Goal: Task Accomplishment & Management: Use online tool/utility

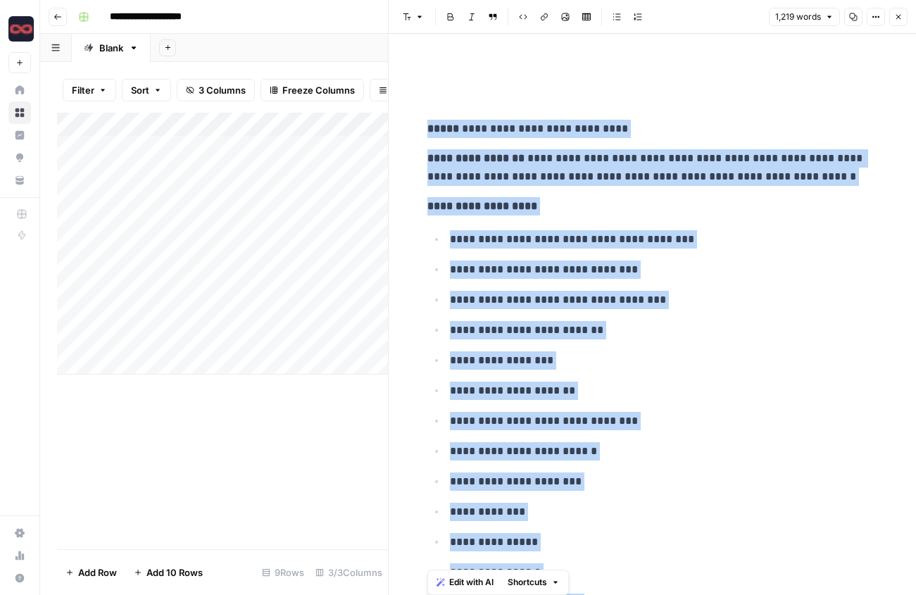
click at [61, 20] on icon "button" at bounding box center [58, 17] width 8 height 8
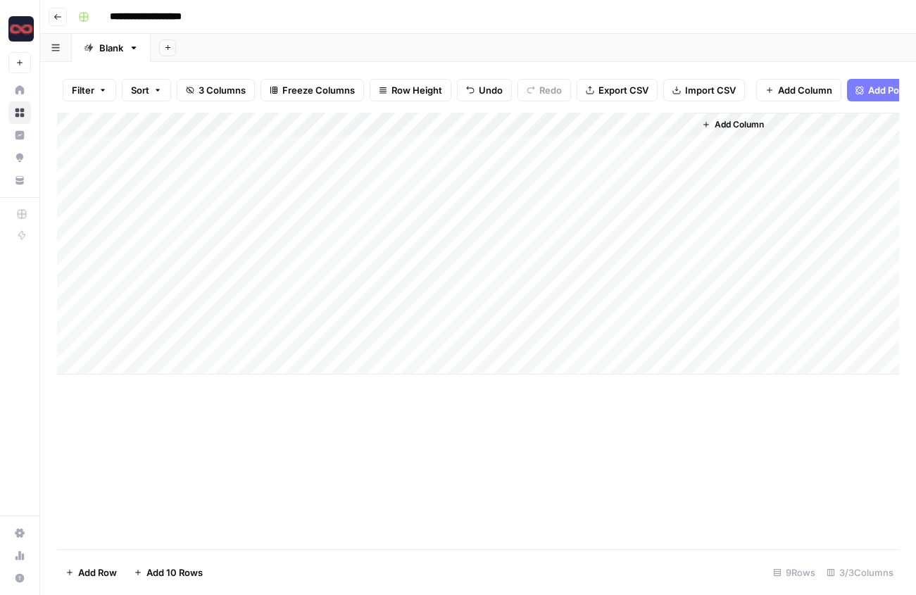
click at [52, 16] on button "Go back" at bounding box center [58, 17] width 18 height 18
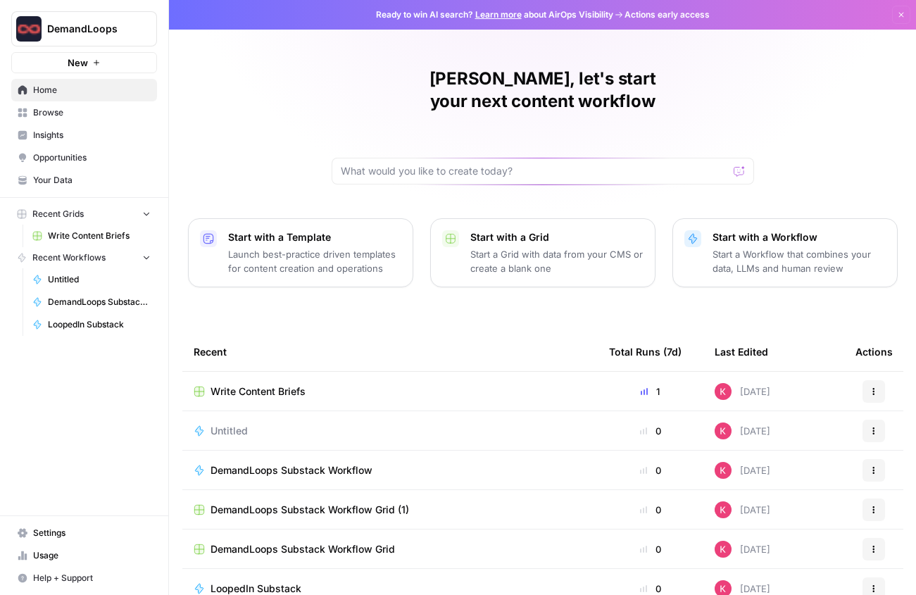
scroll to position [53, 0]
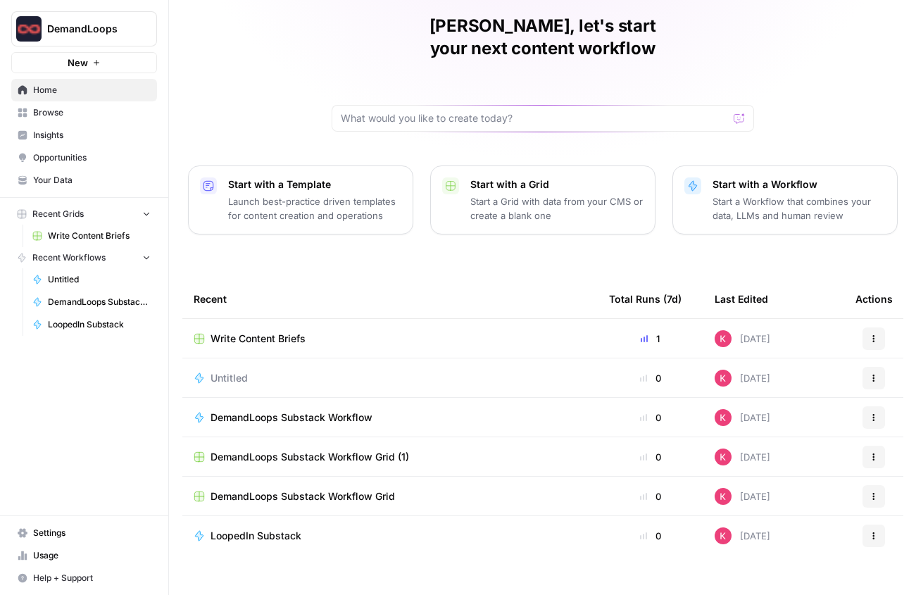
click at [335, 411] on span "DemandLoops Substack Workflow" at bounding box center [292, 418] width 162 height 14
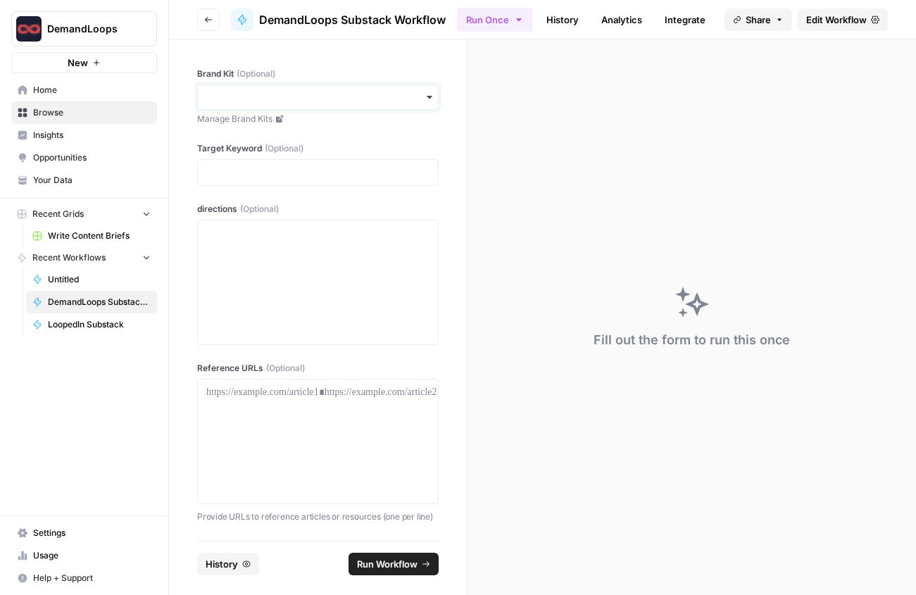
click at [301, 91] on input "Brand Kit (Optional)" at bounding box center [317, 97] width 223 height 14
click at [279, 154] on div "DemandLoops" at bounding box center [318, 162] width 240 height 27
click at [276, 168] on p at bounding box center [317, 173] width 223 height 14
click at [235, 167] on p at bounding box center [317, 173] width 223 height 14
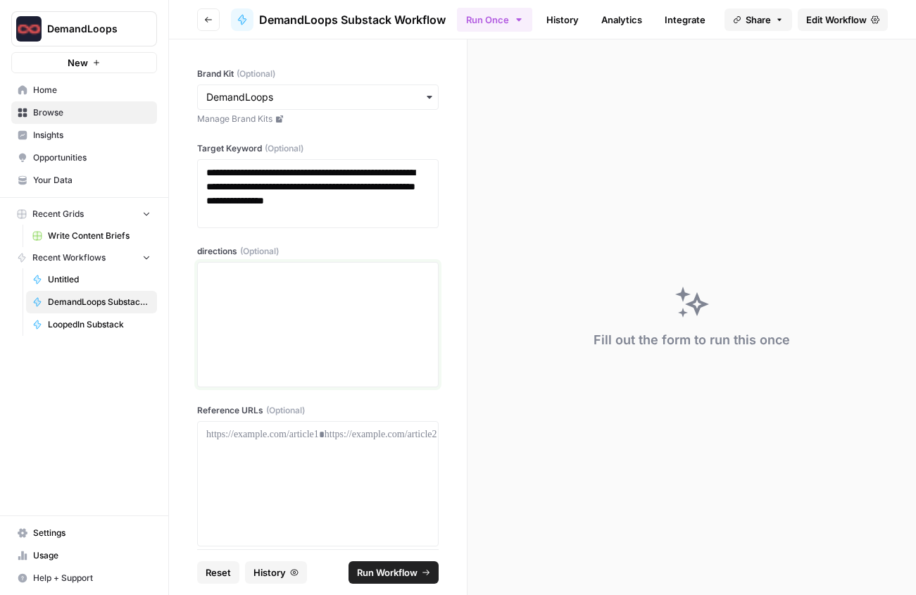
click at [244, 286] on div at bounding box center [317, 324] width 223 height 113
drag, startPoint x: 254, startPoint y: 215, endPoint x: 201, endPoint y: 169, distance: 70.4
click at [201, 169] on div "**********" at bounding box center [318, 193] width 242 height 69
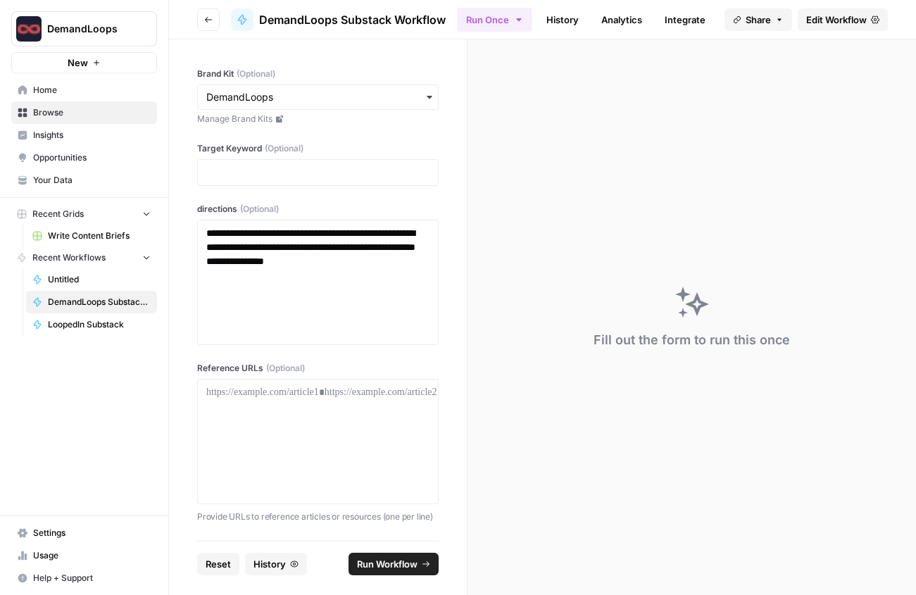
click at [205, 233] on div "**********" at bounding box center [318, 282] width 242 height 125
click at [209, 235] on p "**********" at bounding box center [317, 254] width 223 height 56
click at [324, 233] on p "**********" at bounding box center [317, 254] width 223 height 56
click at [312, 249] on p "**********" at bounding box center [317, 254] width 223 height 56
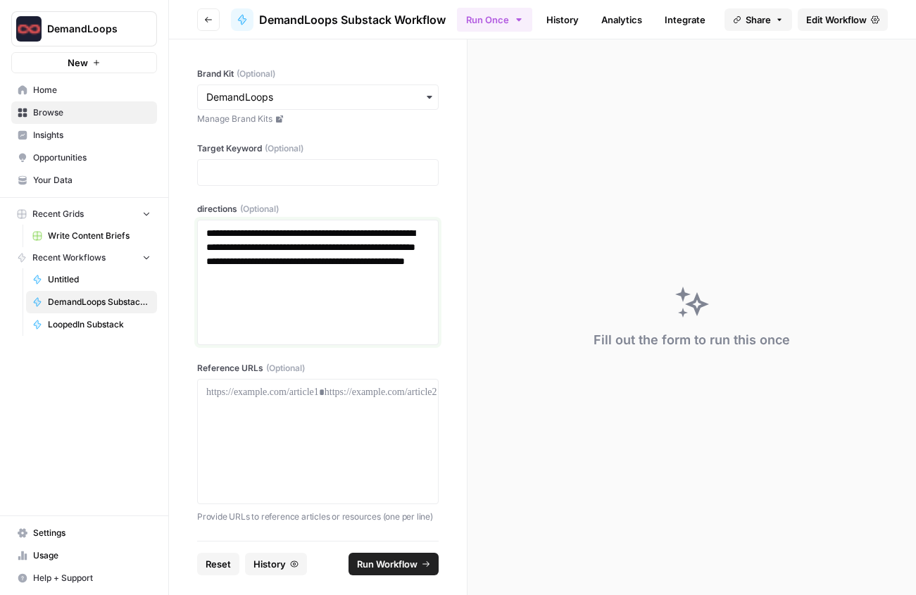
click at [368, 249] on p "**********" at bounding box center [317, 254] width 223 height 56
click at [313, 260] on p "**********" at bounding box center [317, 254] width 223 height 56
click at [393, 562] on span "Run Workflow" at bounding box center [387, 564] width 61 height 14
click at [288, 173] on p at bounding box center [317, 173] width 223 height 14
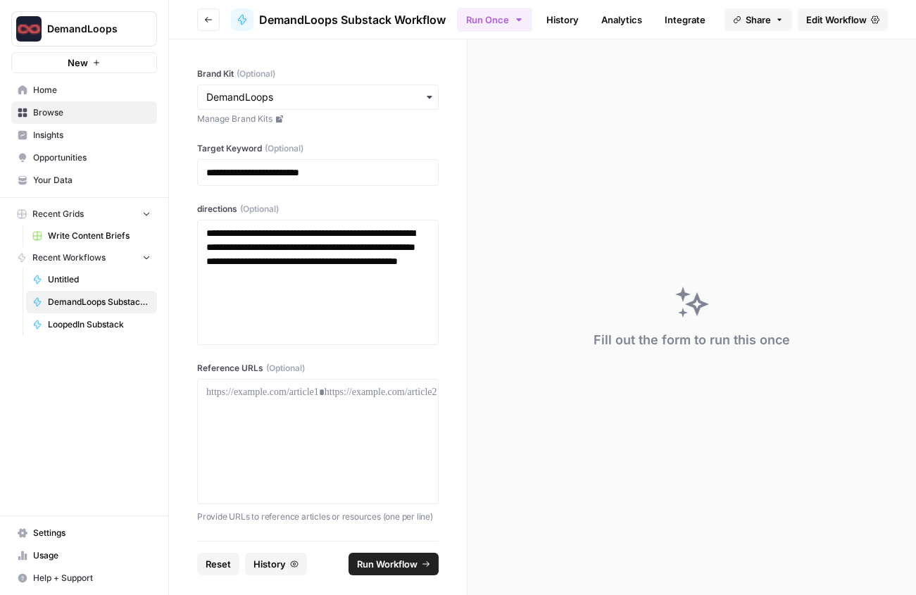
click at [387, 576] on footer "Reset History Run Workflow" at bounding box center [318, 564] width 242 height 46
click at [387, 566] on span "Run Workflow" at bounding box center [387, 564] width 61 height 14
click at [207, 347] on div "**********" at bounding box center [318, 289] width 298 height 501
click at [301, 258] on p "**********" at bounding box center [317, 254] width 223 height 56
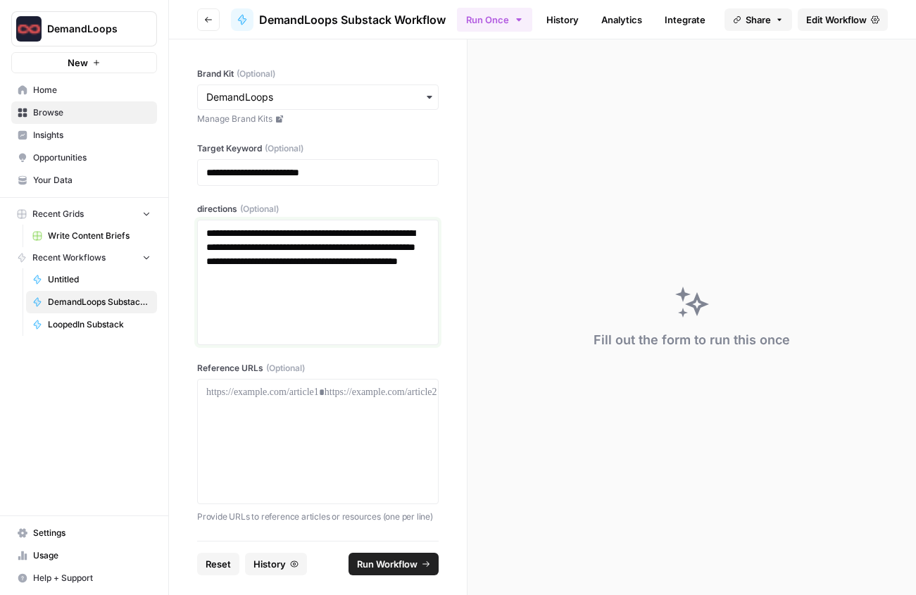
click at [301, 258] on p "**********" at bounding box center [317, 254] width 223 height 56
copy p "**********"
click at [64, 113] on span "Browse" at bounding box center [92, 112] width 118 height 13
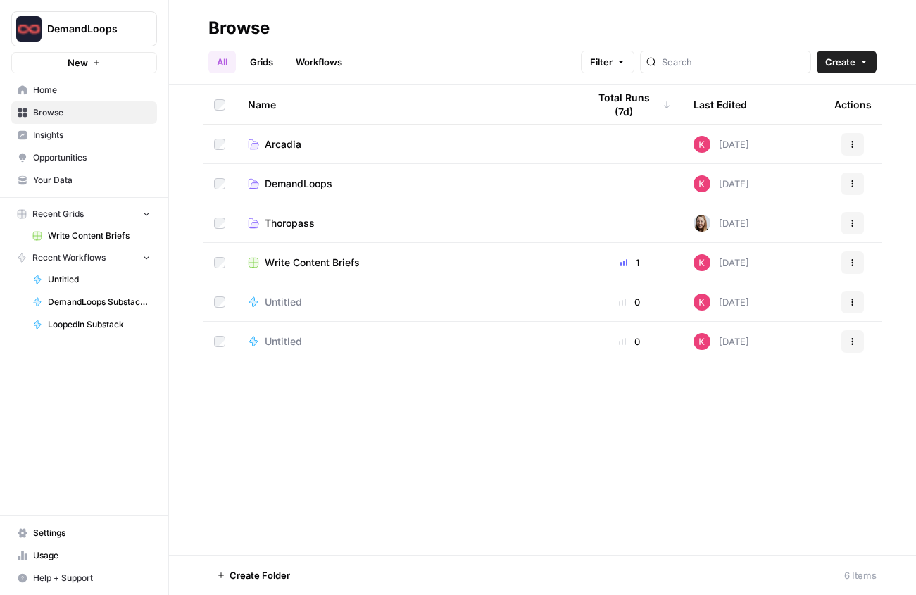
click at [290, 182] on span "DemandLoops" at bounding box center [299, 184] width 68 height 14
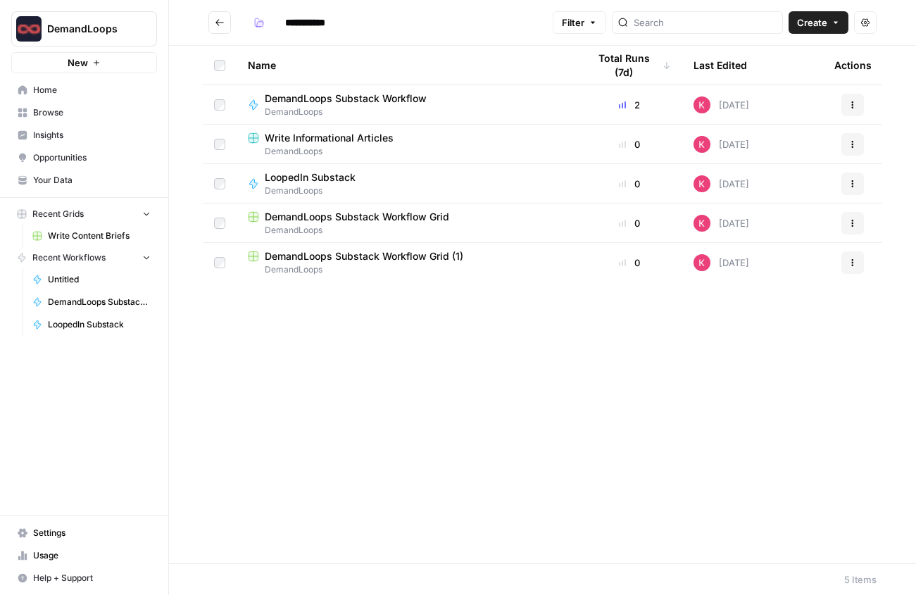
click at [356, 106] on span "DemandLoops" at bounding box center [351, 112] width 173 height 13
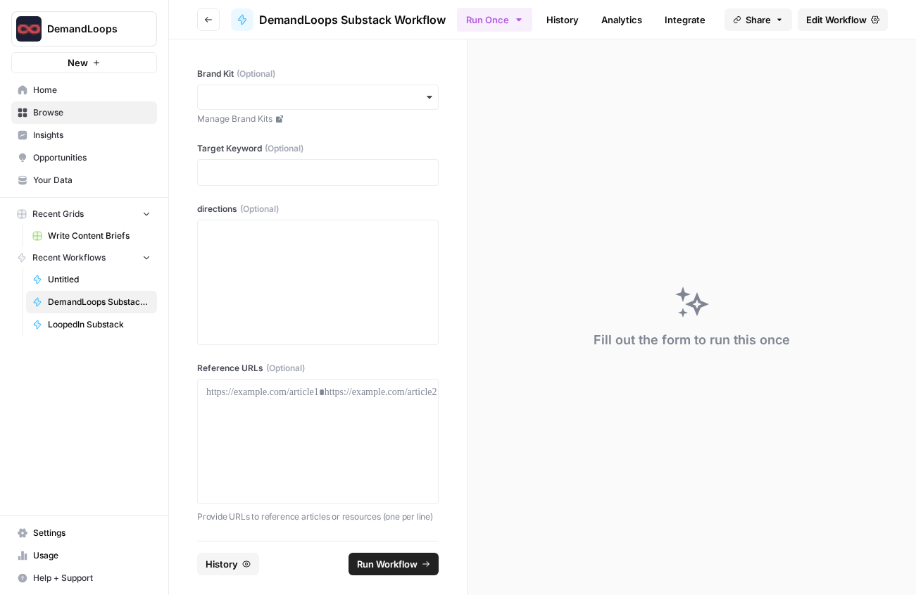
click at [356, 106] on div "button" at bounding box center [318, 97] width 242 height 25
click at [337, 159] on div "DemandLoops" at bounding box center [318, 162] width 240 height 27
click at [322, 159] on div at bounding box center [318, 172] width 242 height 27
click at [291, 255] on div at bounding box center [317, 282] width 223 height 113
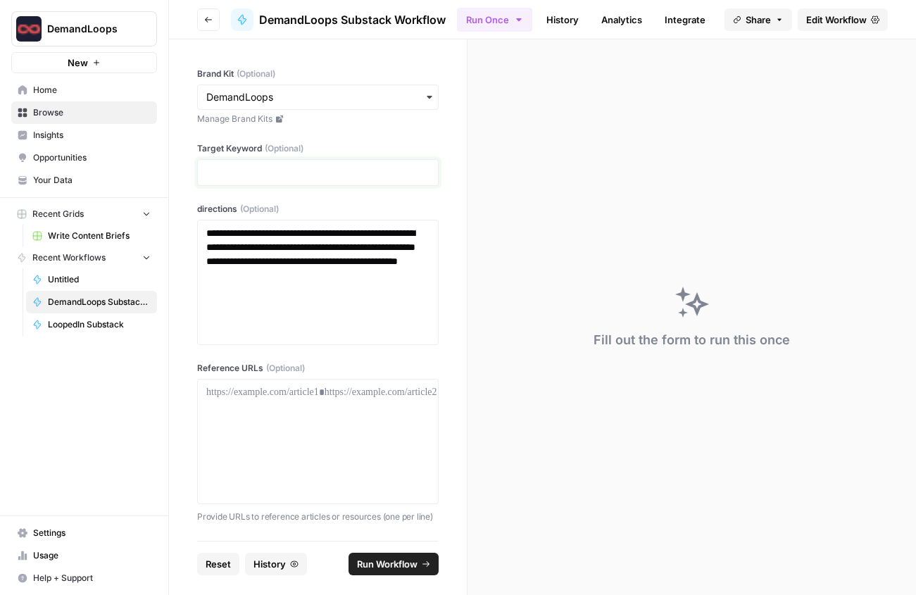
click at [260, 168] on p at bounding box center [317, 173] width 223 height 14
click at [401, 562] on span "Run Workflow" at bounding box center [387, 564] width 61 height 14
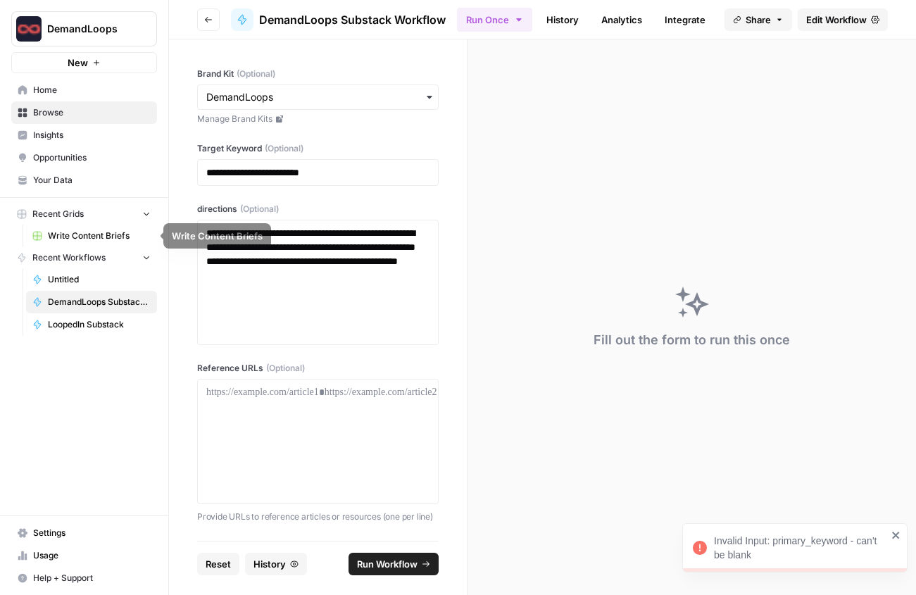
click at [65, 117] on span "Browse" at bounding box center [92, 112] width 118 height 13
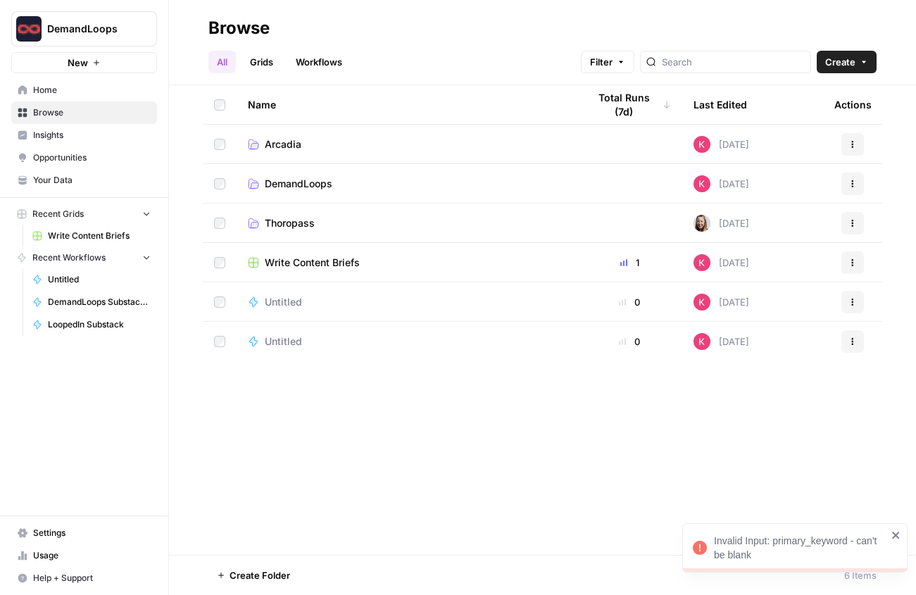
click at [306, 189] on span "DemandLoops" at bounding box center [299, 184] width 68 height 14
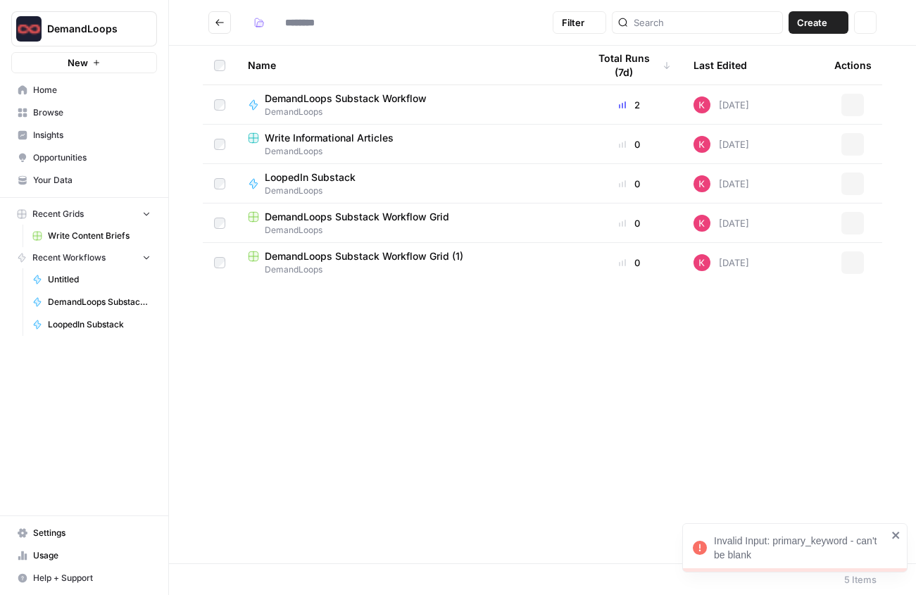
type input "**********"
click at [347, 187] on span "DemandLoops" at bounding box center [316, 191] width 102 height 13
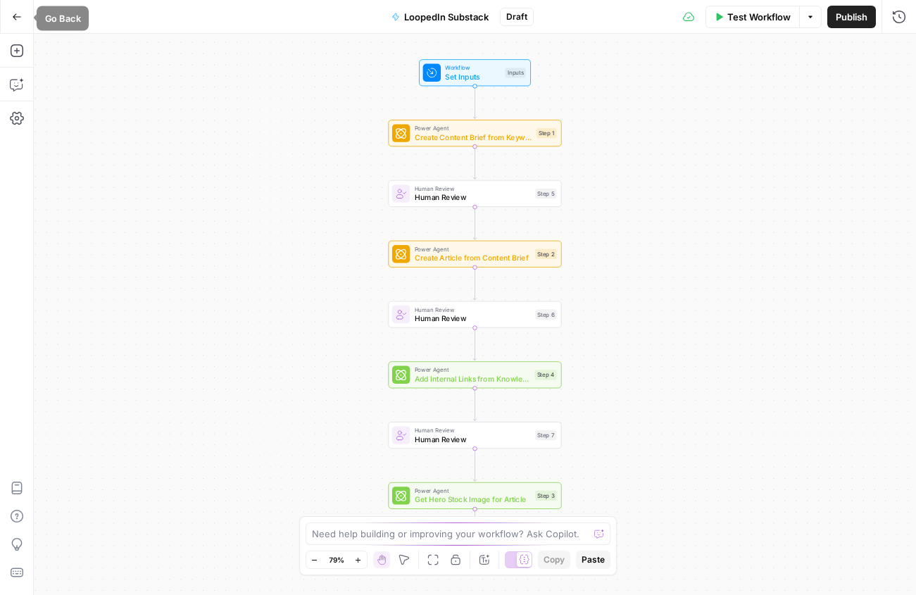
click at [17, 10] on button "Go Back" at bounding box center [16, 16] width 25 height 25
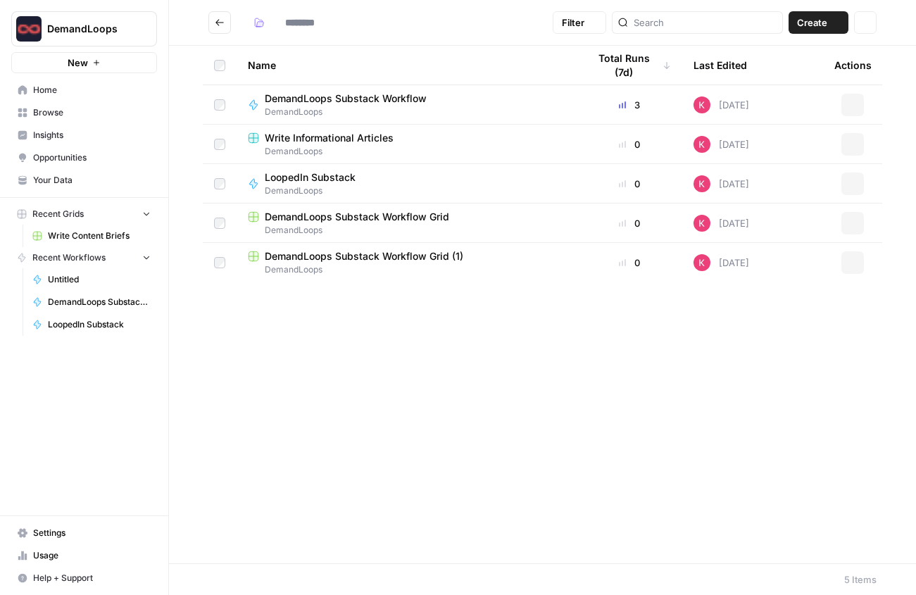
type input "**********"
click at [365, 187] on span "DemandLoops" at bounding box center [316, 191] width 102 height 13
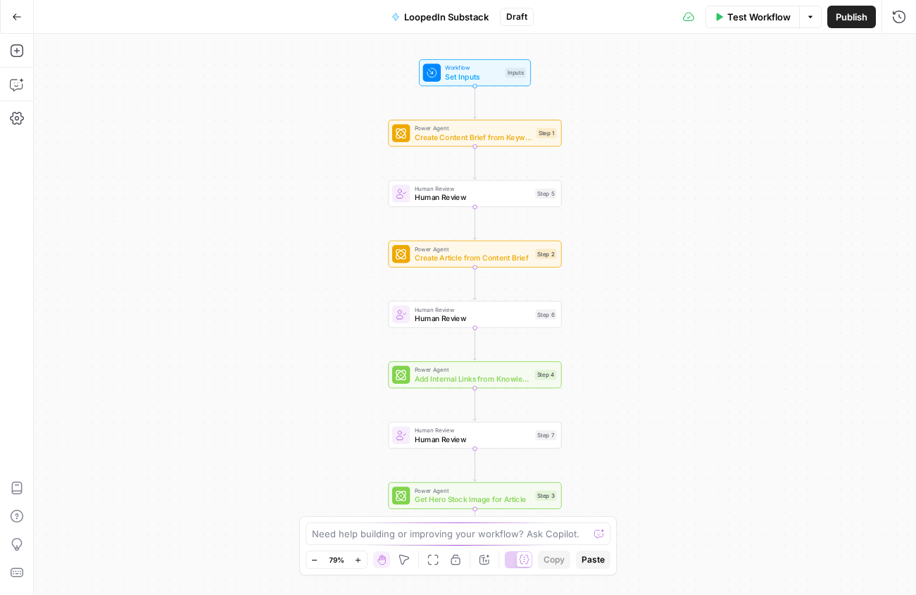
click at [851, 13] on span "Publish" at bounding box center [852, 17] width 32 height 14
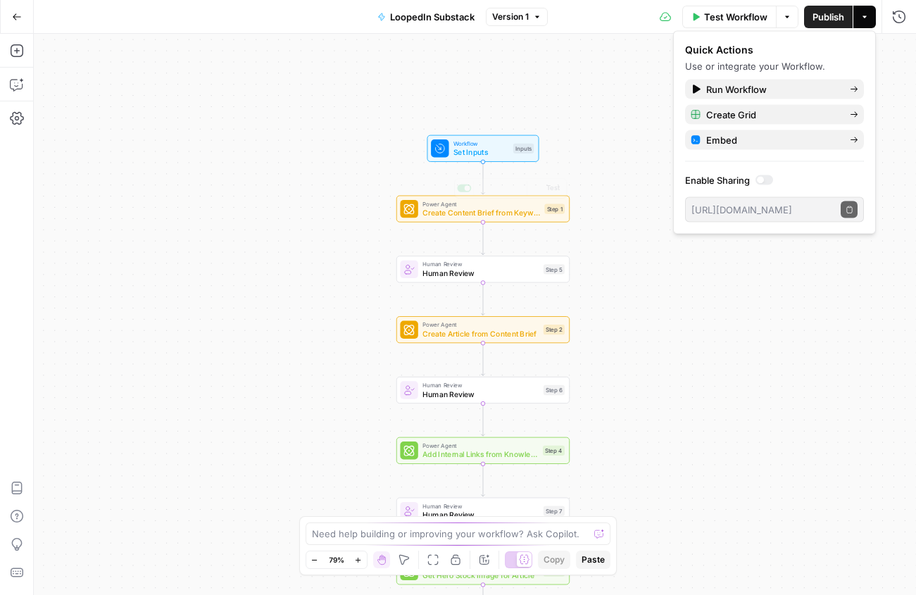
click at [482, 146] on span "Workflow" at bounding box center [482, 143] width 56 height 9
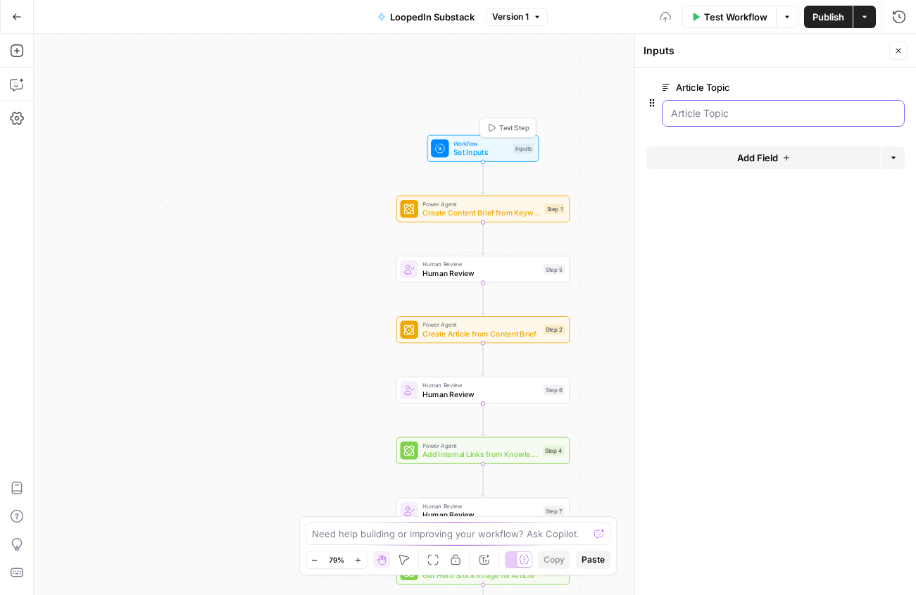
click at [729, 116] on Topic "Article Topic" at bounding box center [783, 113] width 225 height 14
click at [11, 118] on icon "button" at bounding box center [17, 118] width 14 height 14
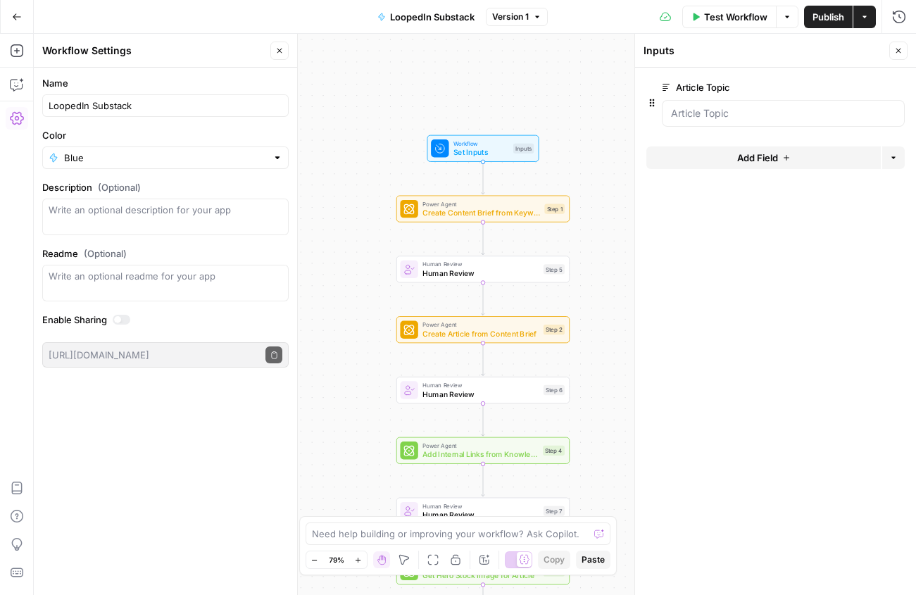
click at [11, 10] on button "Go Back" at bounding box center [16, 16] width 25 height 25
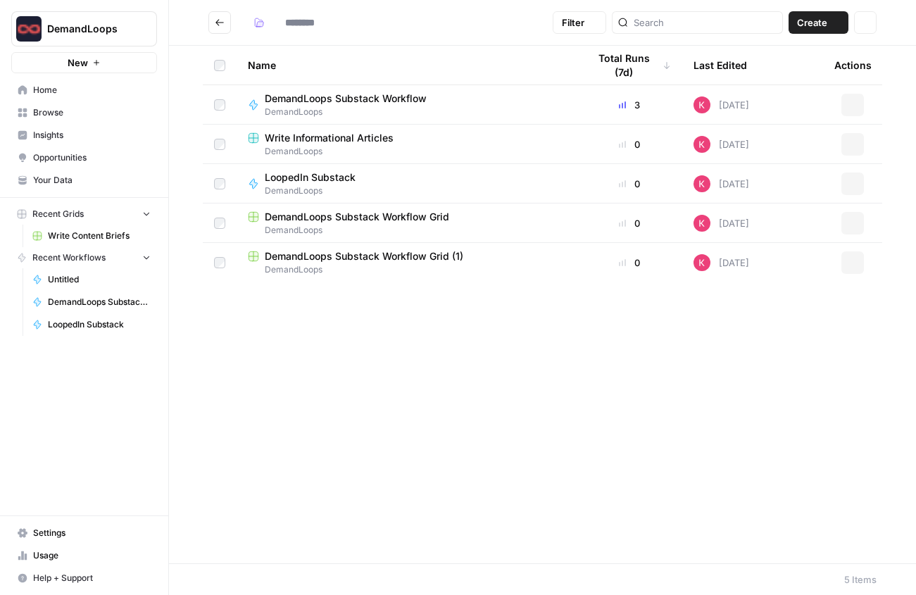
type input "**********"
click at [370, 272] on span "DemandLoops" at bounding box center [407, 269] width 318 height 13
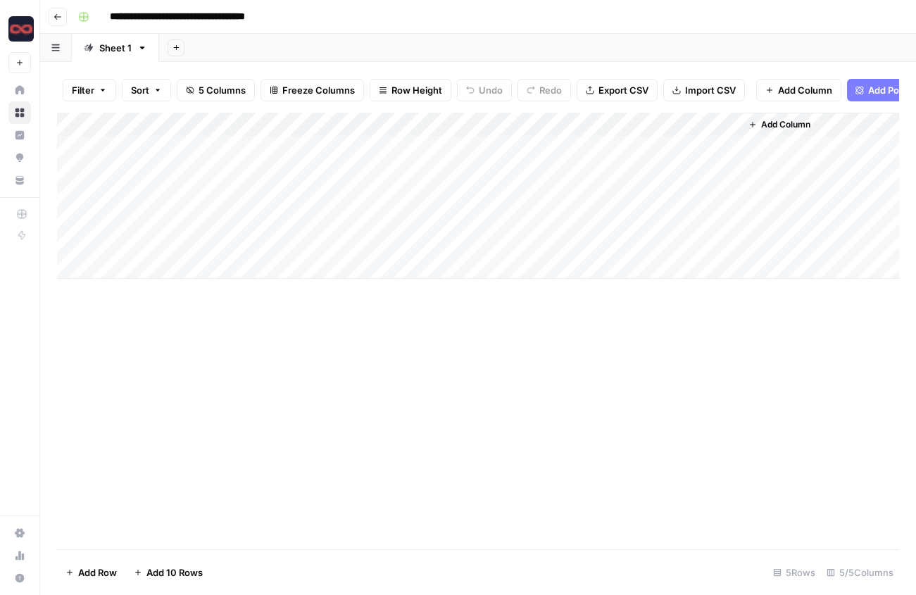
click at [146, 263] on div "Add Column" at bounding box center [478, 196] width 842 height 166
type textarea "**********"
click at [265, 352] on div "Add Column" at bounding box center [478, 331] width 842 height 437
click at [278, 273] on div "Add Column" at bounding box center [478, 208] width 842 height 190
click at [173, 263] on div "Add Column" at bounding box center [478, 208] width 842 height 190
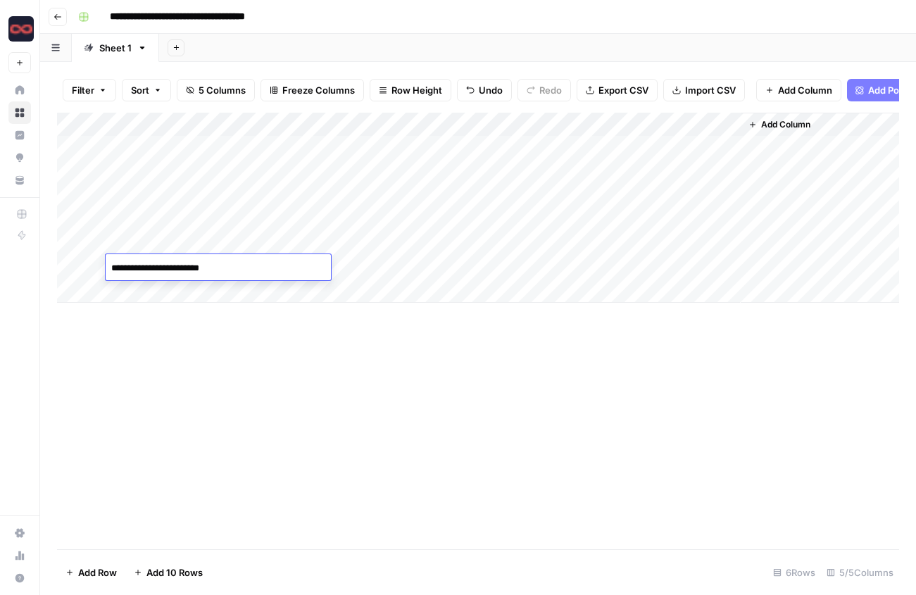
type textarea "**********"
click at [523, 269] on div "Add Column" at bounding box center [478, 208] width 842 height 190
click at [546, 270] on div "Add Column" at bounding box center [478, 208] width 842 height 190
click at [530, 267] on div at bounding box center [550, 267] width 129 height 26
click at [542, 266] on div at bounding box center [550, 267] width 129 height 26
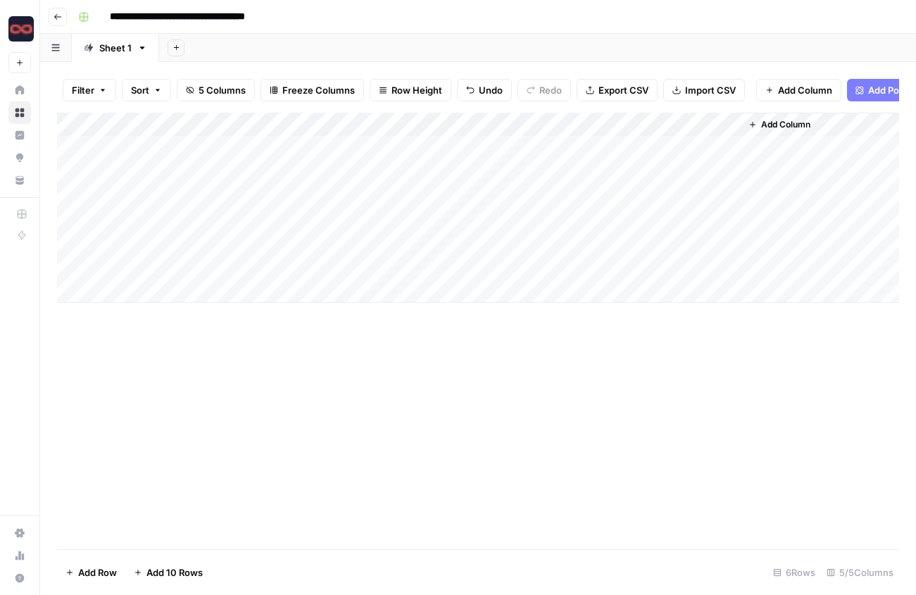
click at [542, 266] on div at bounding box center [550, 267] width 129 height 26
click at [525, 312] on div "Add Column" at bounding box center [478, 331] width 842 height 437
click at [530, 271] on div "Add Column" at bounding box center [478, 208] width 842 height 190
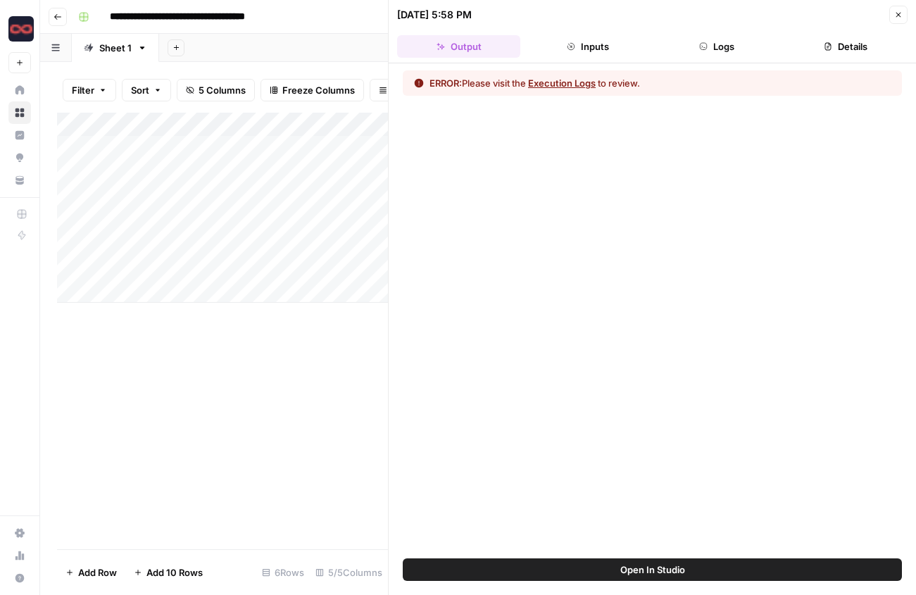
click at [577, 81] on button "Execution Logs" at bounding box center [562, 83] width 68 height 14
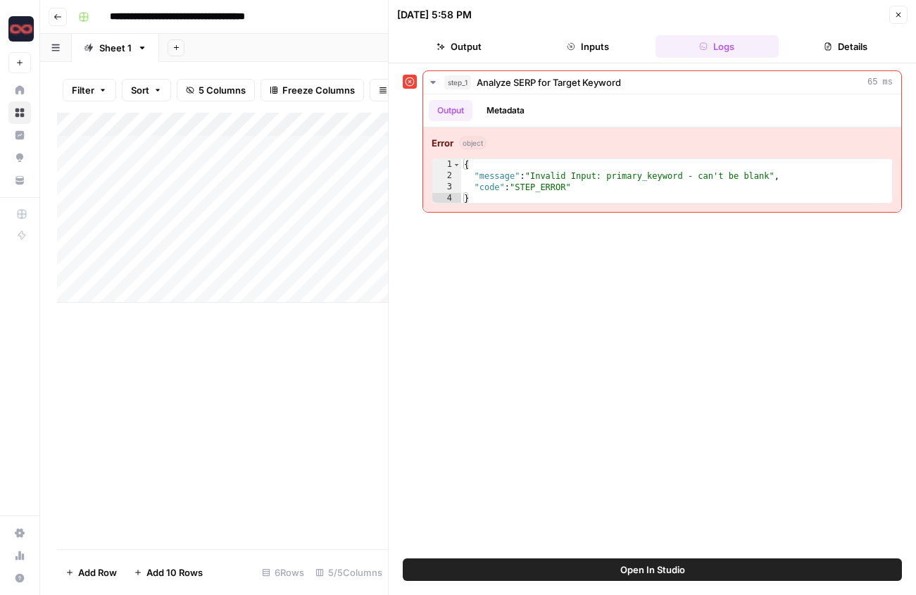
click at [60, 13] on icon "button" at bounding box center [58, 17] width 8 height 8
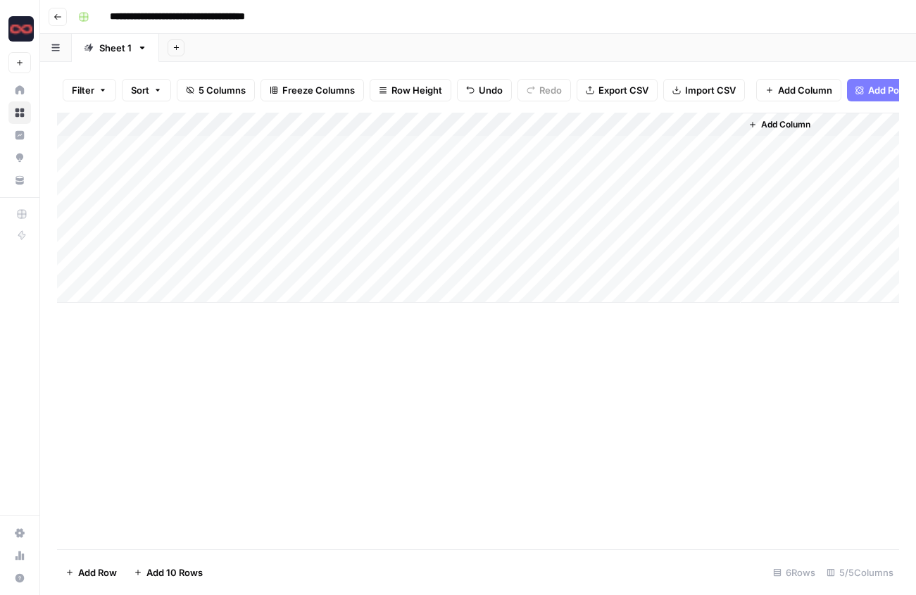
click at [62, 15] on button "Go back" at bounding box center [58, 17] width 18 height 18
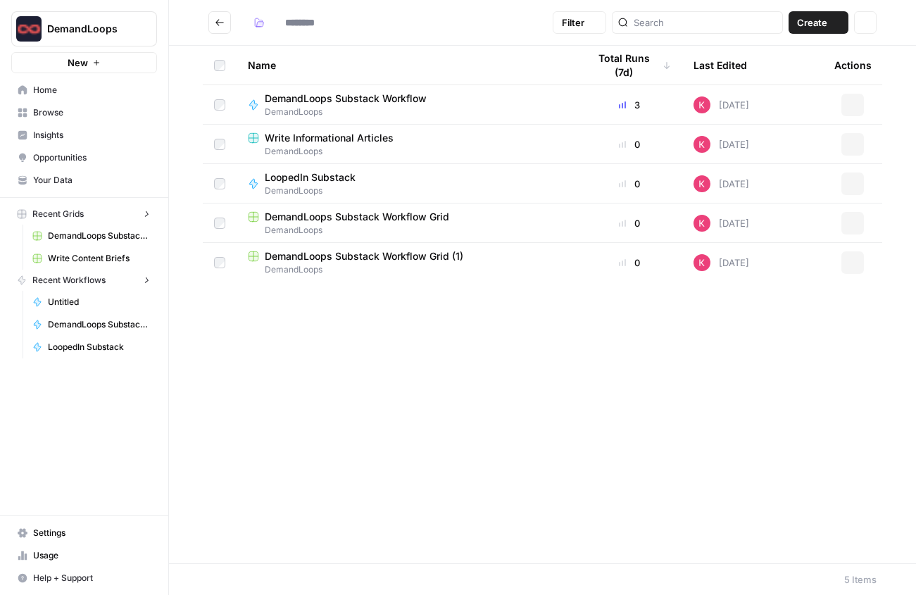
type input "**********"
click at [394, 113] on span "DemandLoops" at bounding box center [351, 112] width 173 height 13
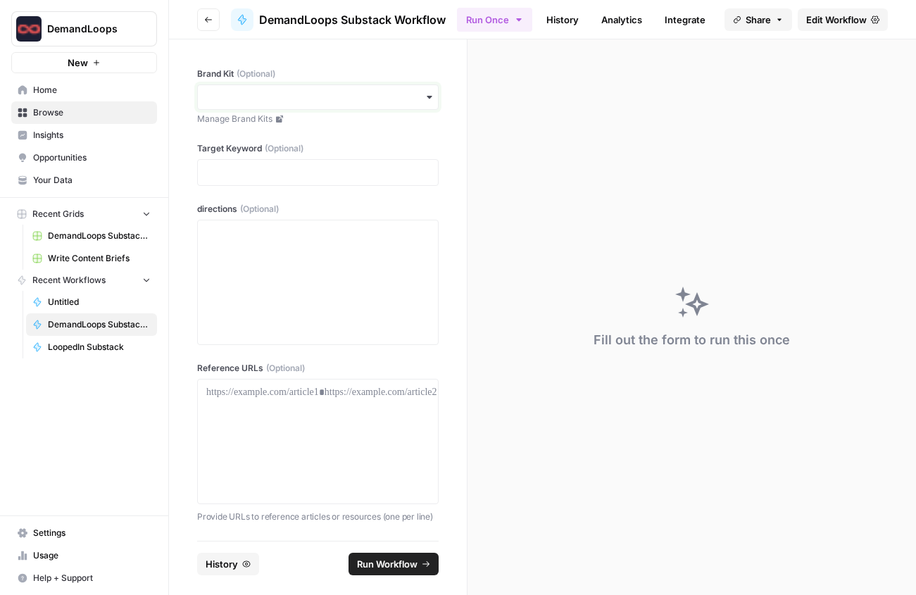
click at [370, 94] on input "Brand Kit (Optional)" at bounding box center [317, 97] width 223 height 14
click at [333, 160] on div "DemandLoops" at bounding box center [318, 162] width 240 height 27
click at [323, 169] on p at bounding box center [317, 173] width 223 height 14
click at [301, 236] on p at bounding box center [317, 233] width 223 height 14
click at [421, 570] on button "Run Workflow" at bounding box center [394, 564] width 90 height 23
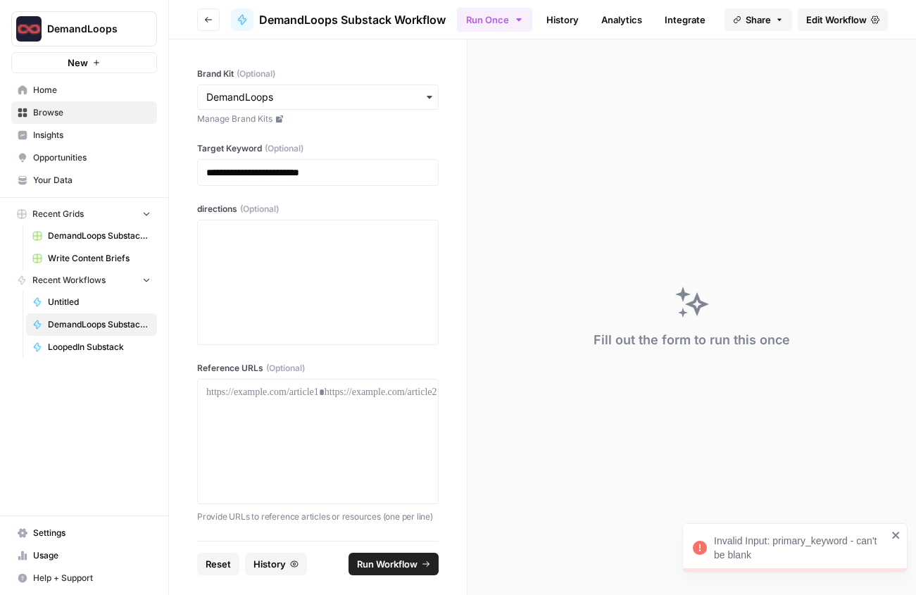
click at [830, 13] on span "Edit Workflow" at bounding box center [836, 20] width 61 height 14
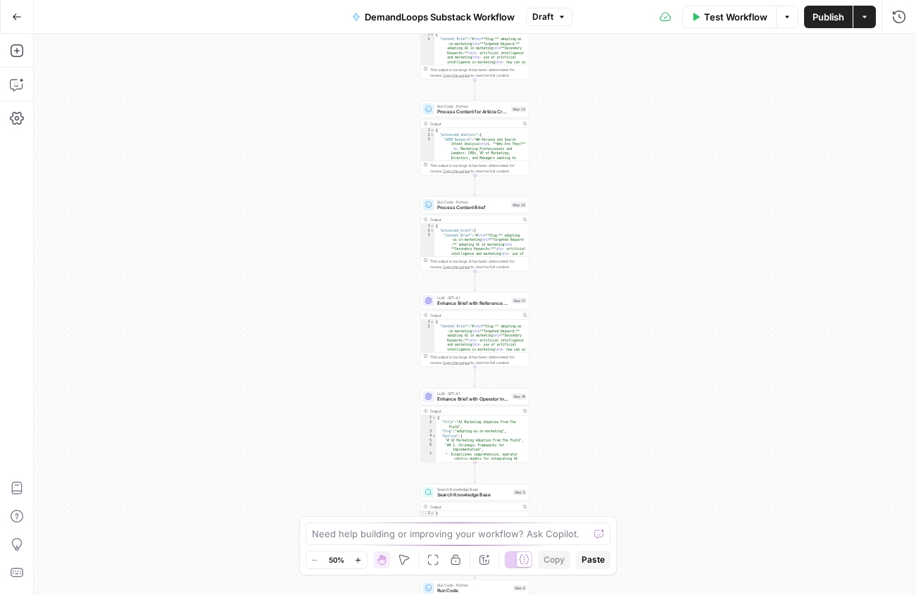
click at [15, 13] on icon "button" at bounding box center [17, 17] width 10 height 10
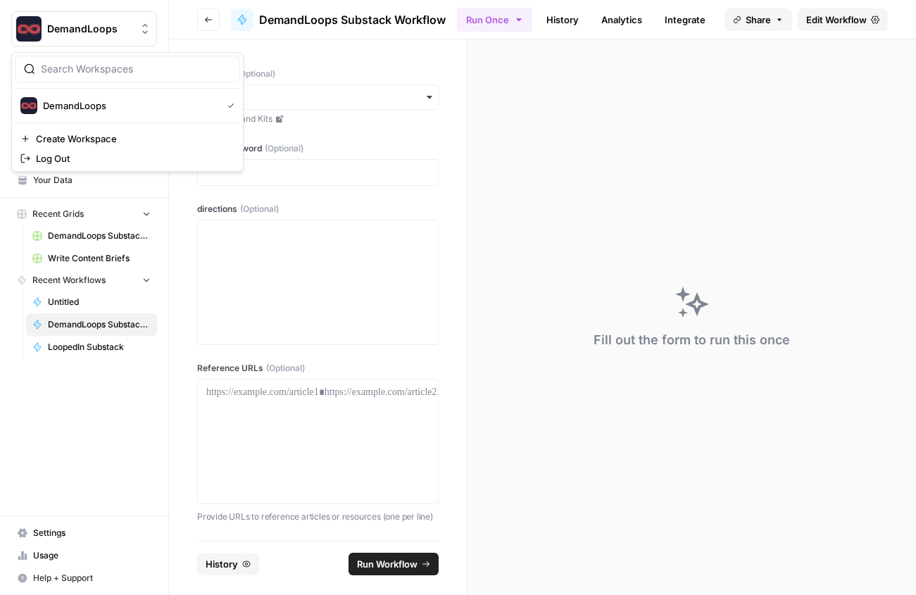
click at [25, 23] on img "Workspace: DemandLoops" at bounding box center [28, 28] width 25 height 25
click at [53, 106] on span "DemandLoops" at bounding box center [129, 106] width 173 height 14
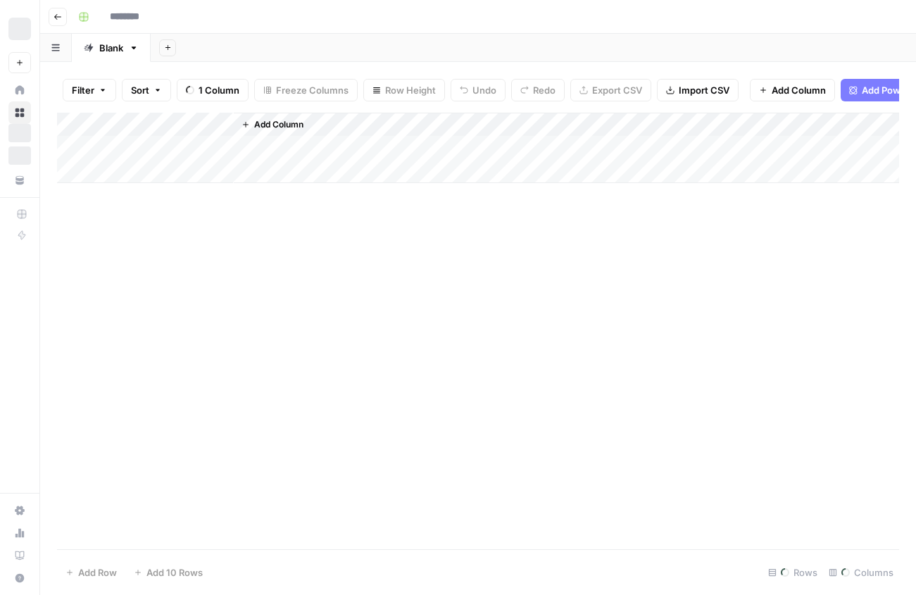
type input "**********"
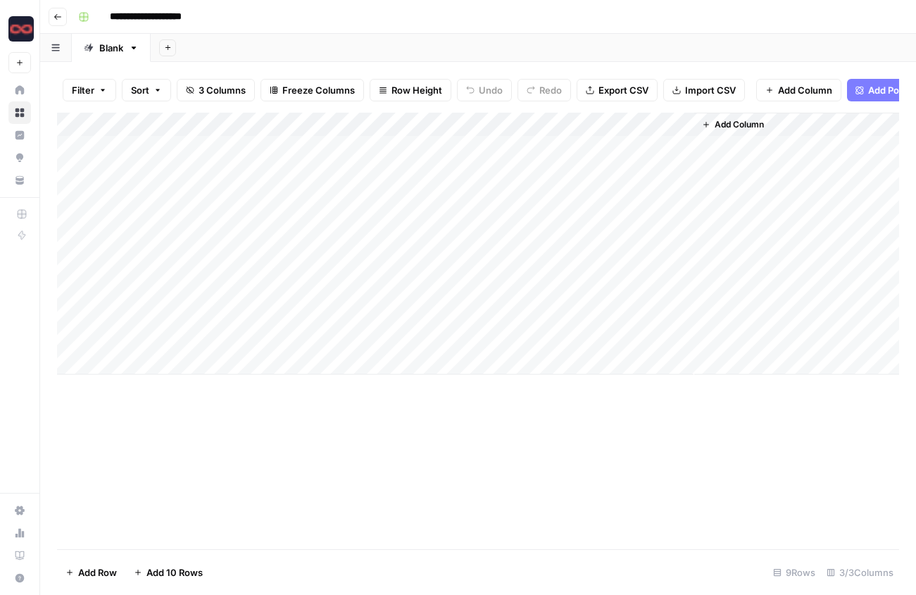
click at [208, 337] on div "Add Column" at bounding box center [478, 244] width 842 height 262
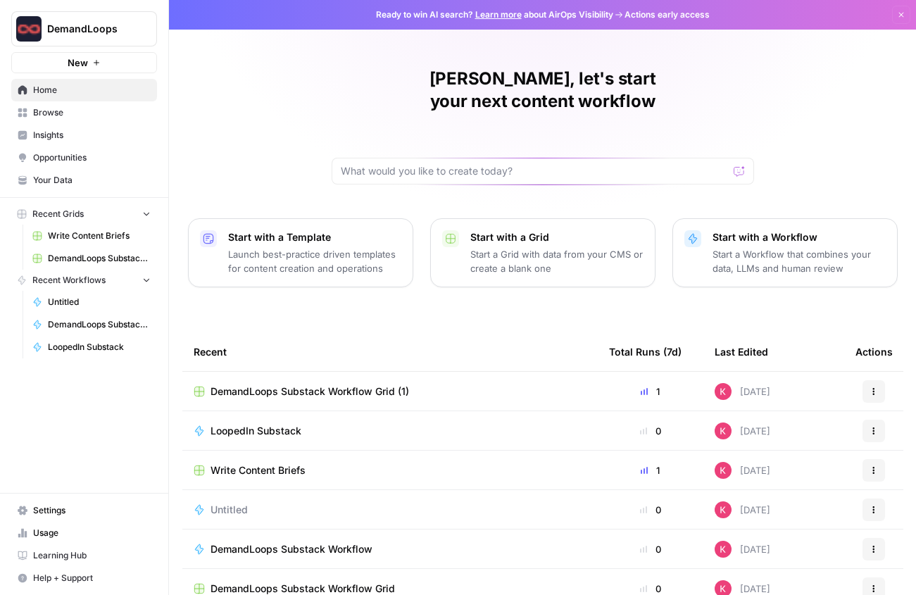
click at [760, 247] on p "Start a Workflow that combines your data, LLMs and human review" at bounding box center [799, 261] width 173 height 28
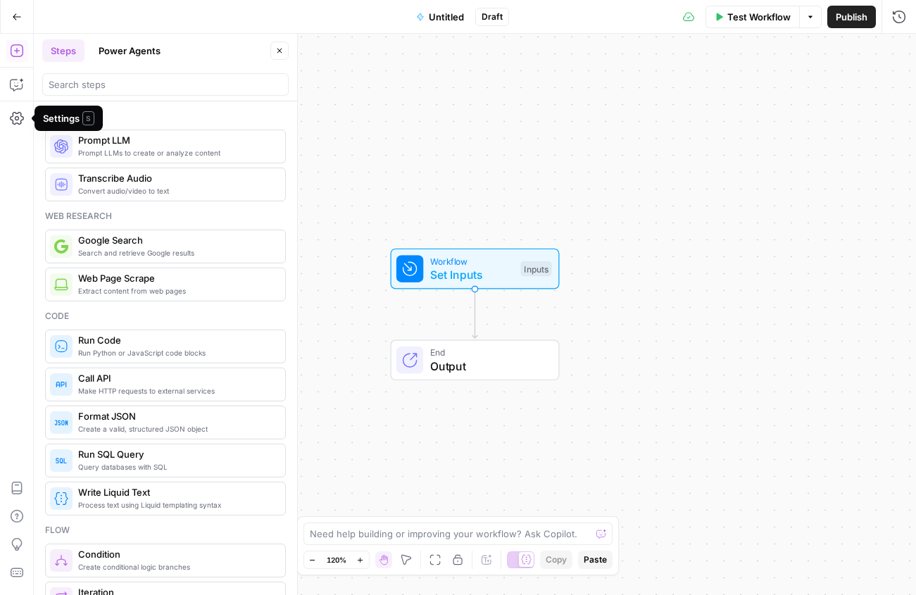
click at [113, 52] on button "Power Agents" at bounding box center [129, 50] width 79 height 23
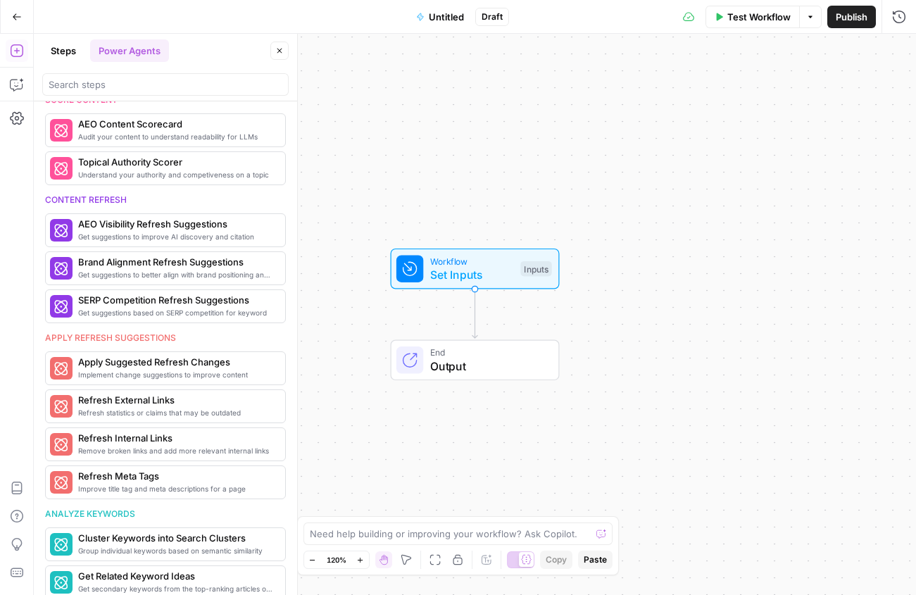
scroll to position [538, 0]
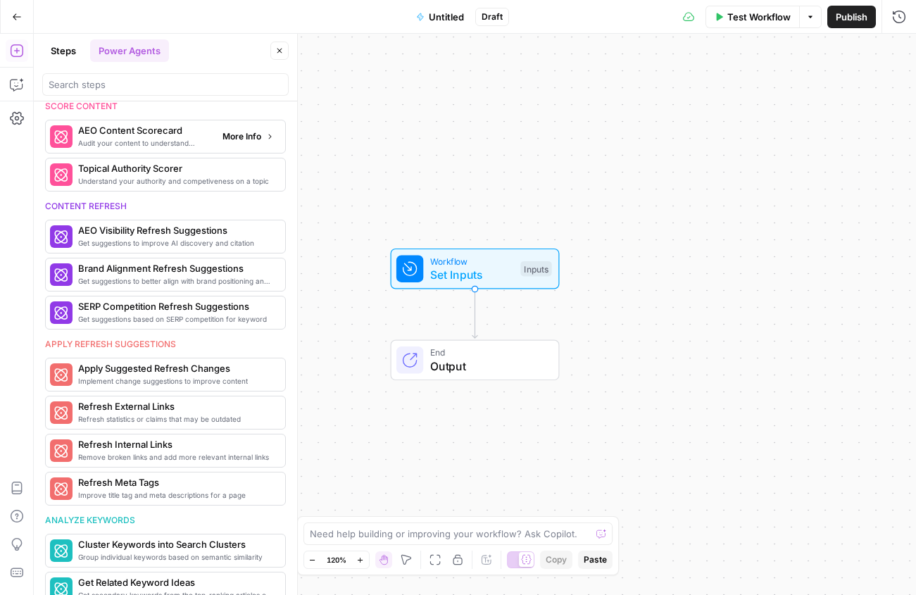
click at [152, 142] on span "Audit your content to understand readability for LLMs" at bounding box center [144, 142] width 133 height 11
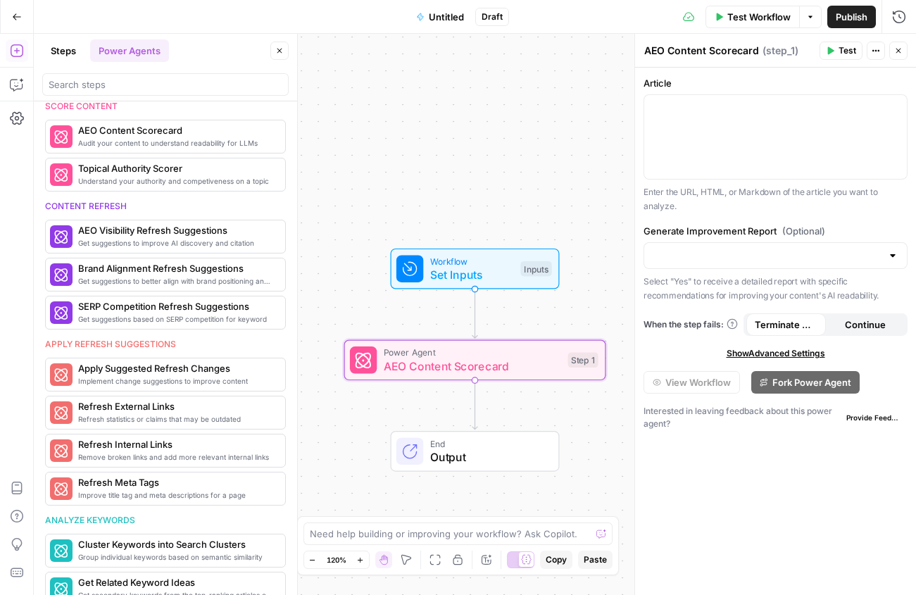
click at [17, 13] on icon "button" at bounding box center [17, 17] width 10 height 10
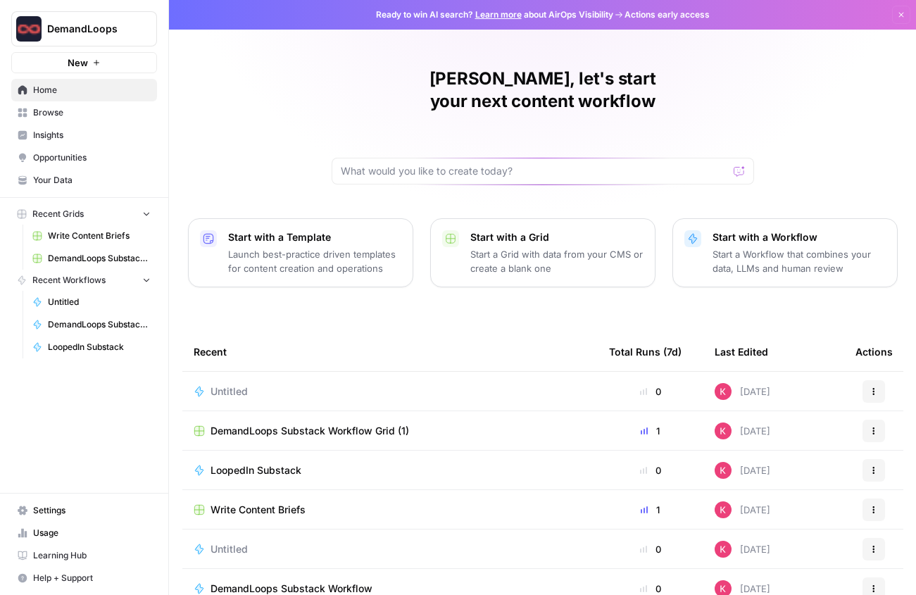
click at [85, 63] on span "New" at bounding box center [78, 63] width 20 height 14
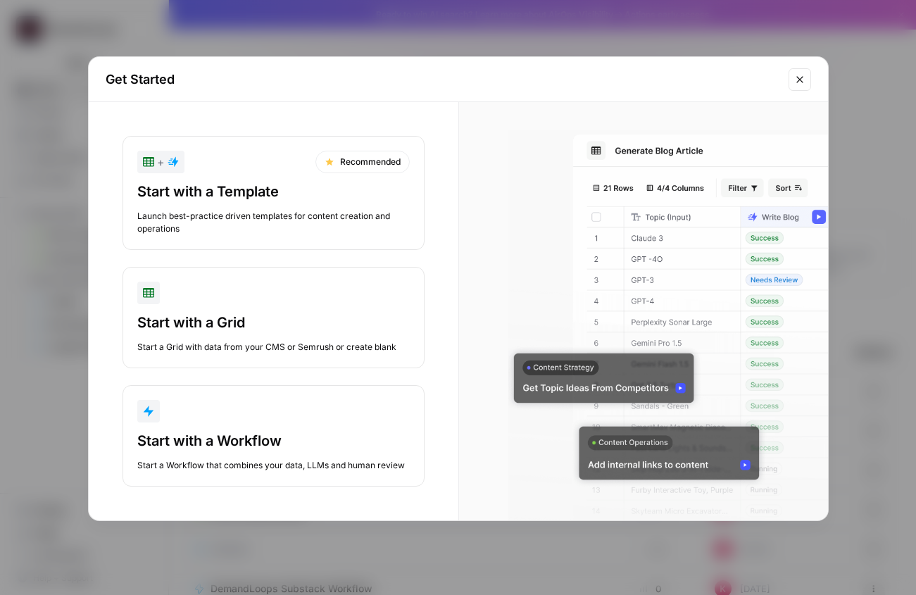
click at [242, 187] on div "Start with a Template" at bounding box center [273, 192] width 273 height 20
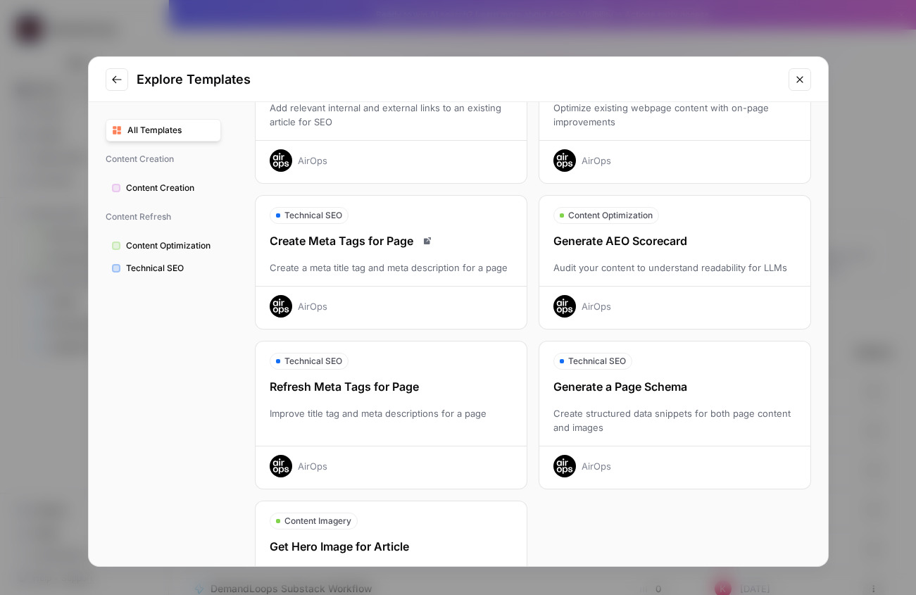
scroll to position [268, 0]
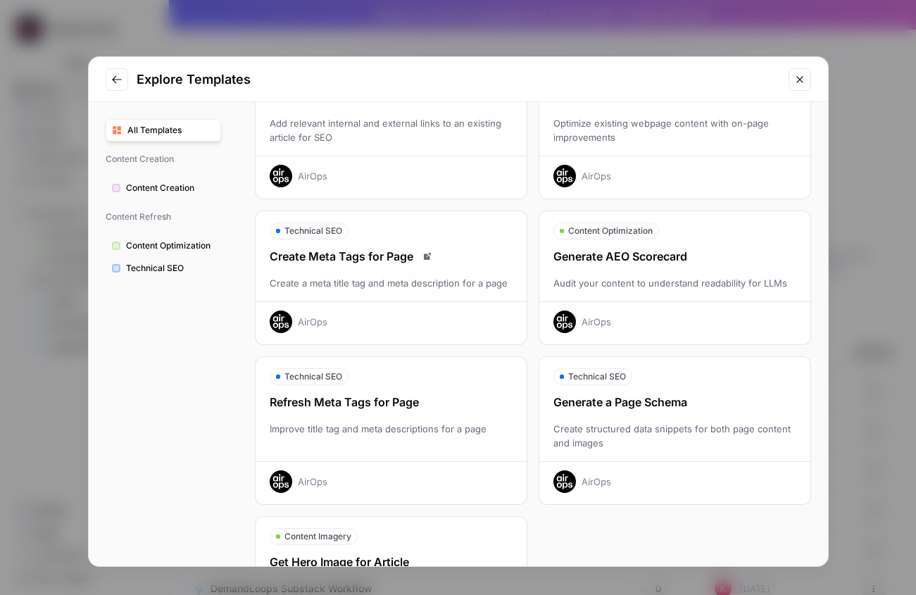
click at [607, 270] on div "Generate AEO Scorecard Audit your content to understand readability for LLMs Ai…" at bounding box center [674, 290] width 271 height 85
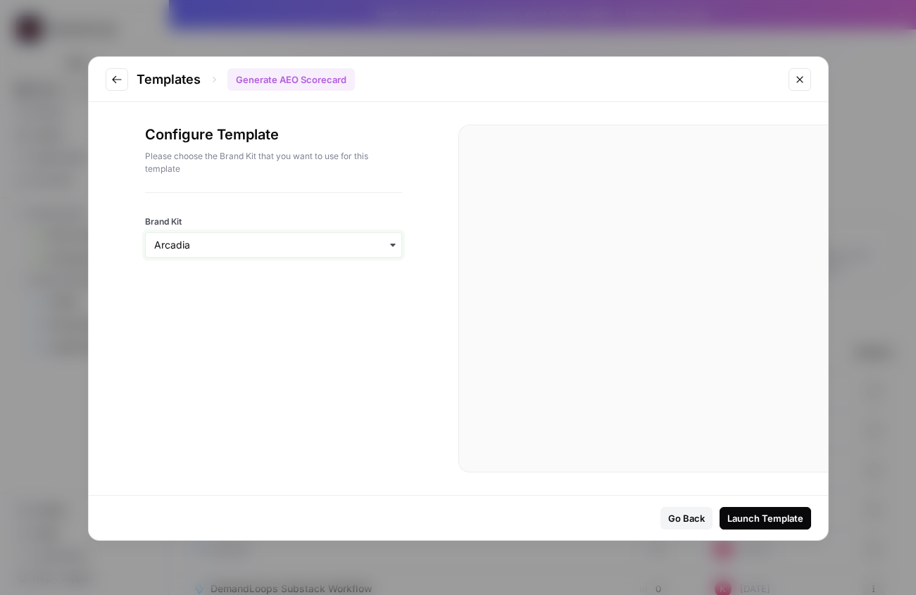
click at [350, 246] on input "Brand Kit" at bounding box center [273, 245] width 239 height 14
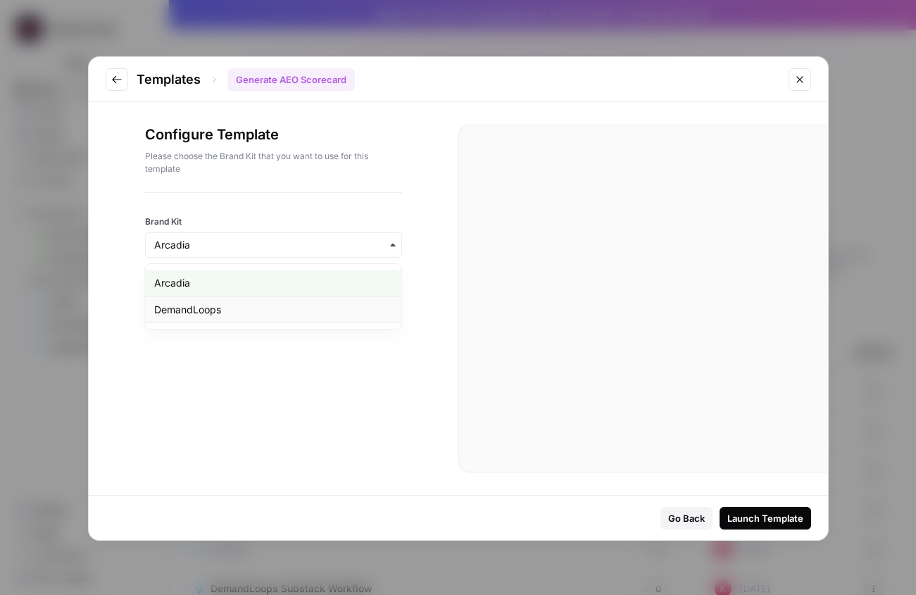
click at [299, 302] on div "DemandLoops" at bounding box center [274, 310] width 256 height 27
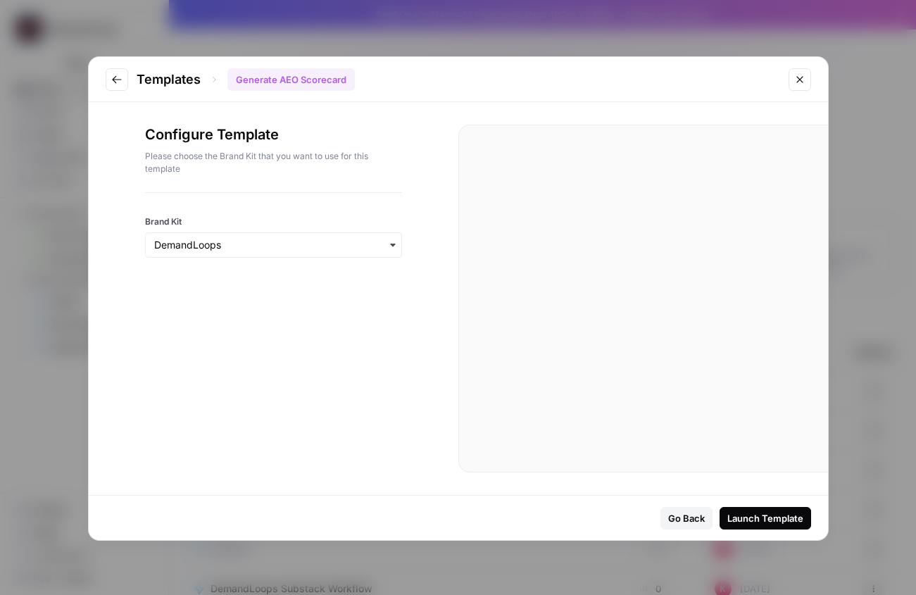
click at [763, 520] on div "Launch Template" at bounding box center [766, 518] width 76 height 14
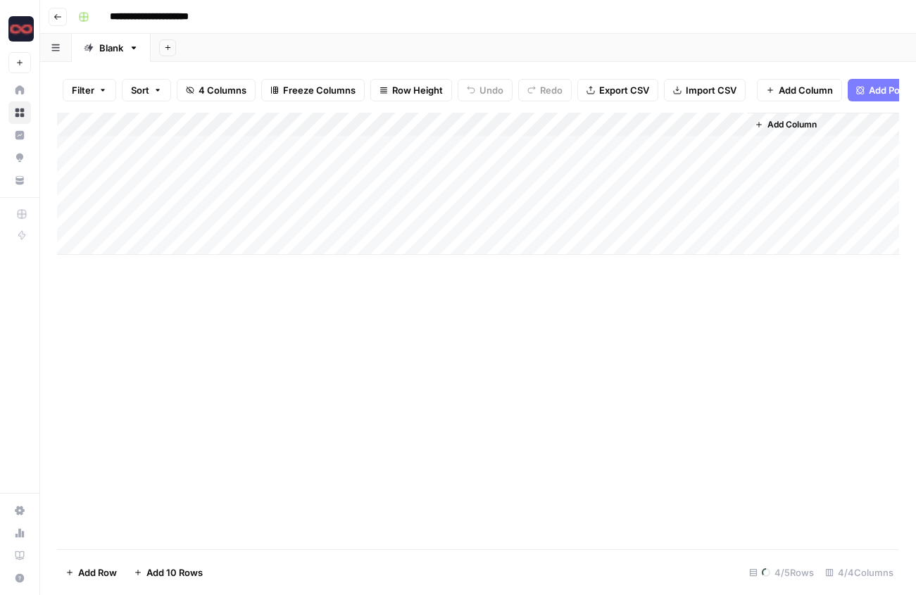
click at [180, 144] on div "Add Column" at bounding box center [478, 184] width 842 height 142
click at [56, 14] on icon "button" at bounding box center [57, 17] width 7 height 6
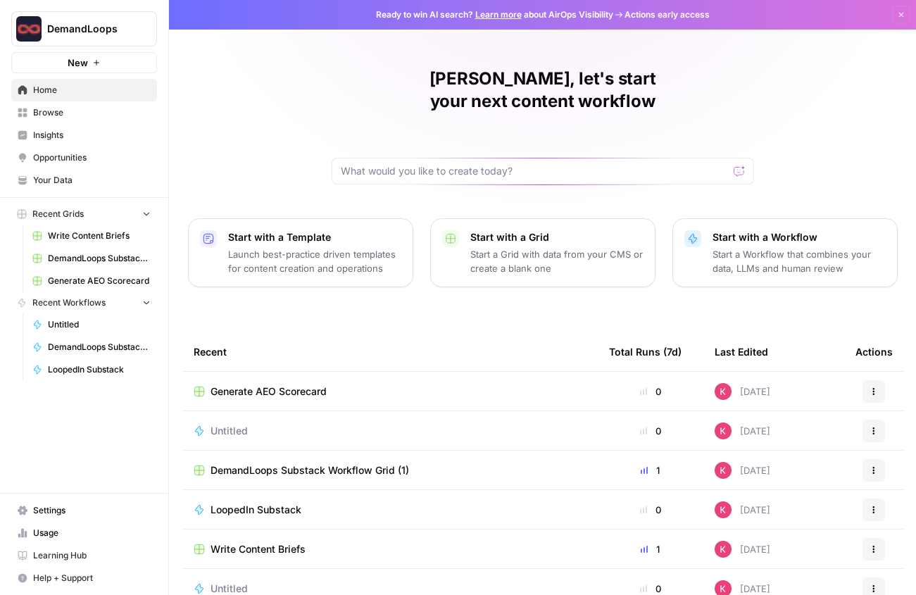
click at [290, 385] on span "Generate AEO Scorecard" at bounding box center [269, 392] width 116 height 14
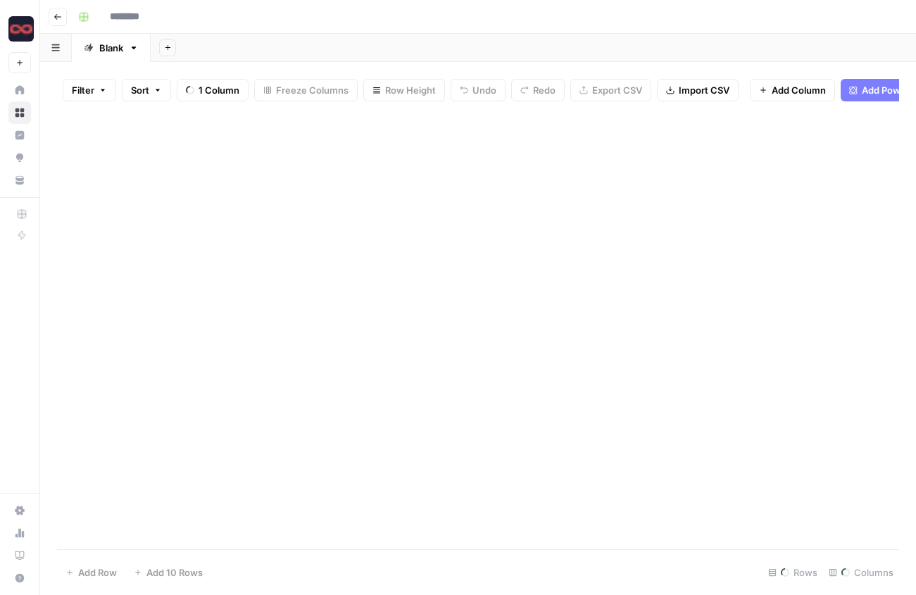
type input "**********"
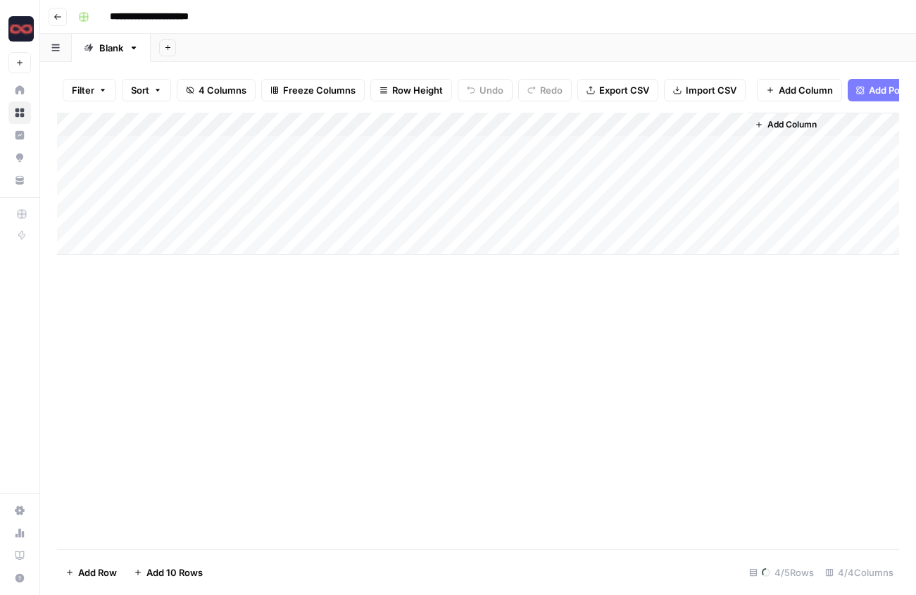
click at [225, 94] on span "4 Columns" at bounding box center [223, 90] width 48 height 14
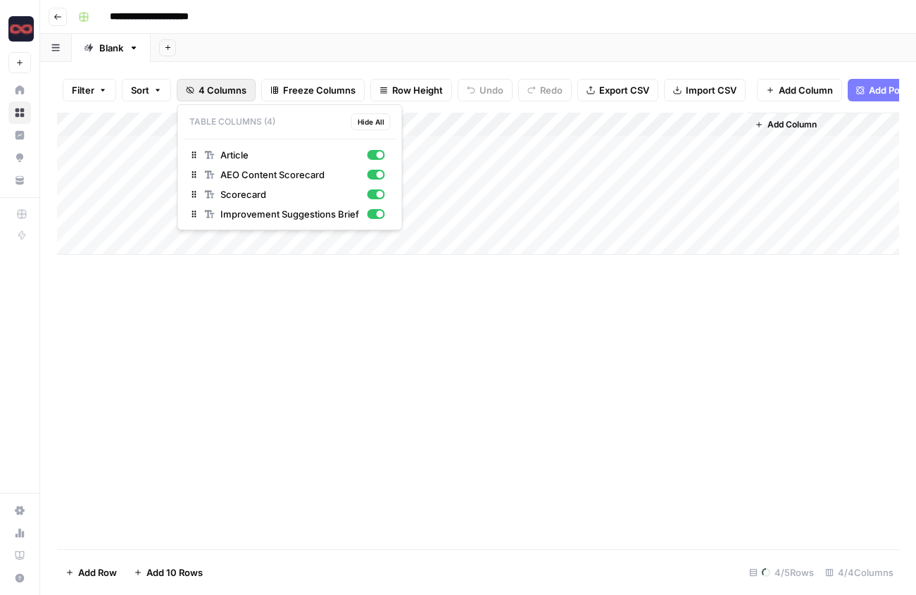
click at [225, 94] on span "4 Columns" at bounding box center [223, 90] width 48 height 14
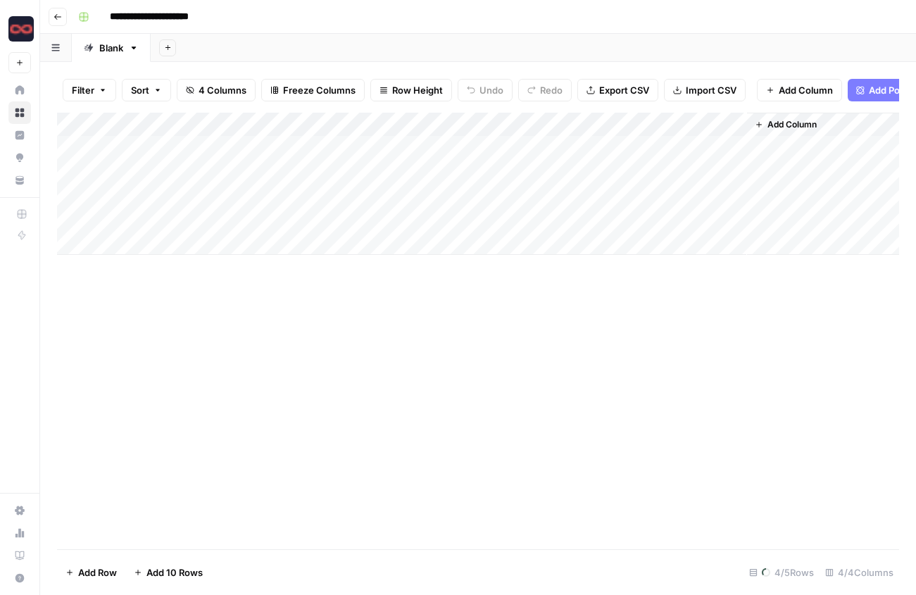
click at [206, 147] on div "Add Column" at bounding box center [478, 184] width 842 height 142
click at [249, 146] on div "Add Column" at bounding box center [478, 148] width 842 height 70
click at [353, 148] on div "Add Column" at bounding box center [478, 148] width 842 height 70
